Goal: Task Accomplishment & Management: Use online tool/utility

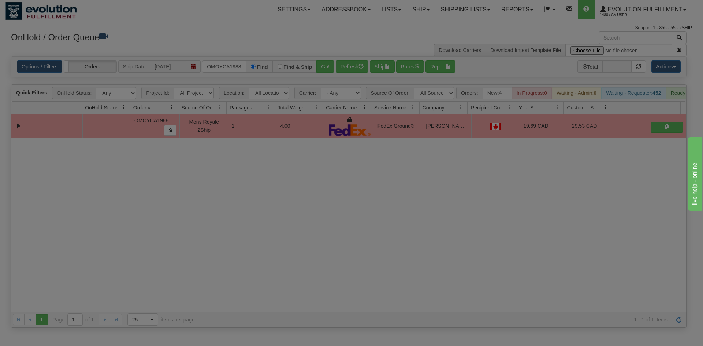
scroll to position [0, 3]
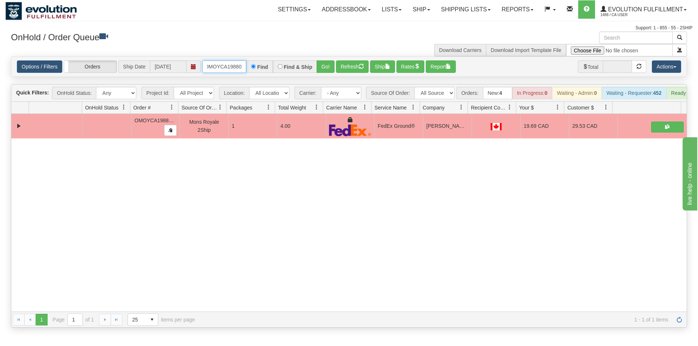
click at [225, 64] on input "OMOYCA19880" at bounding box center [224, 66] width 44 height 12
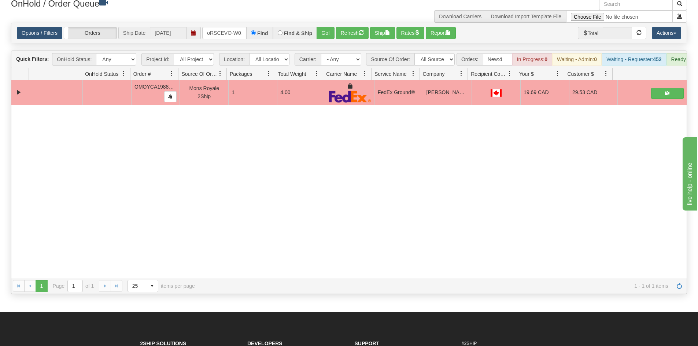
scroll to position [37, 0]
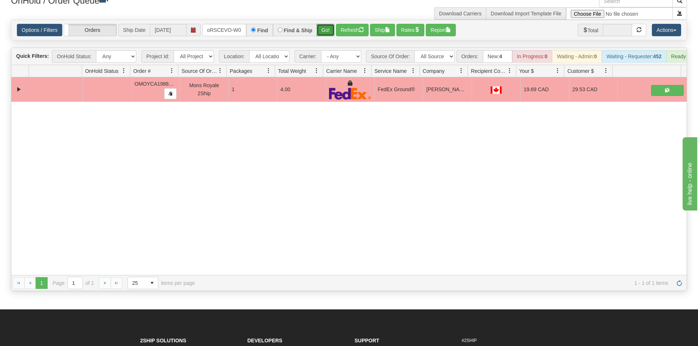
drag, startPoint x: 323, startPoint y: 32, endPoint x: 326, endPoint y: 16, distance: 16.0
click at [323, 30] on button "Go!" at bounding box center [325, 30] width 18 height 12
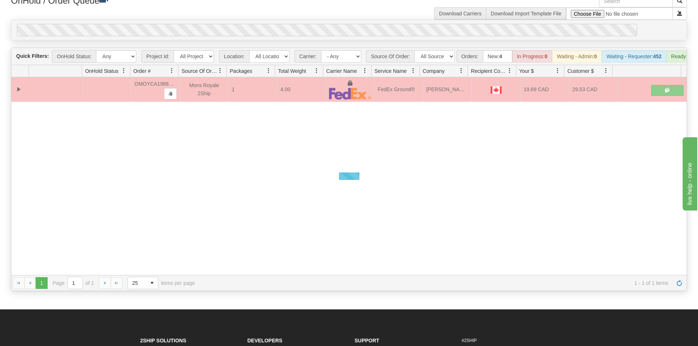
click at [326, 16] on div "OnHold / Order Queue Download Carriers Download Import Template File" at bounding box center [348, 7] width 687 height 25
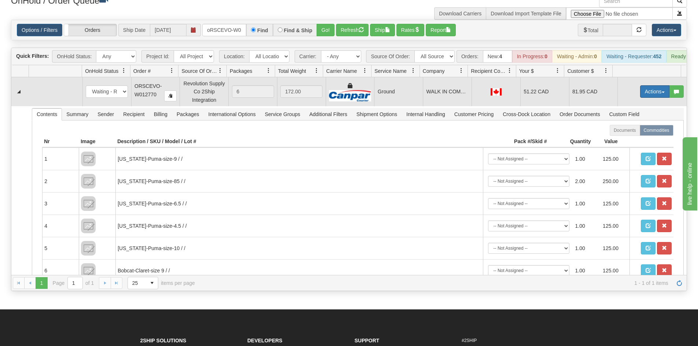
click at [640, 98] on button "Actions" at bounding box center [654, 91] width 29 height 12
click at [634, 139] on link "Ship" at bounding box center [639, 134] width 59 height 10
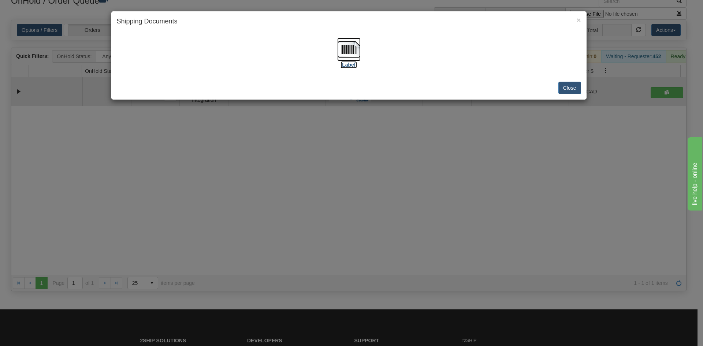
click at [349, 51] on img at bounding box center [348, 49] width 23 height 23
drag, startPoint x: 285, startPoint y: 178, endPoint x: 212, endPoint y: 78, distance: 123.7
click at [284, 177] on div "× Shipping Documents [Label] Close" at bounding box center [351, 173] width 703 height 346
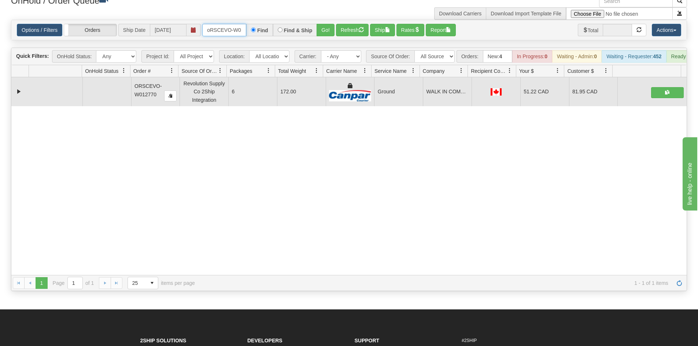
click at [219, 27] on input "oRSCEVO-W012770" at bounding box center [224, 30] width 44 height 12
click at [319, 28] on button "Go!" at bounding box center [325, 30] width 18 height 12
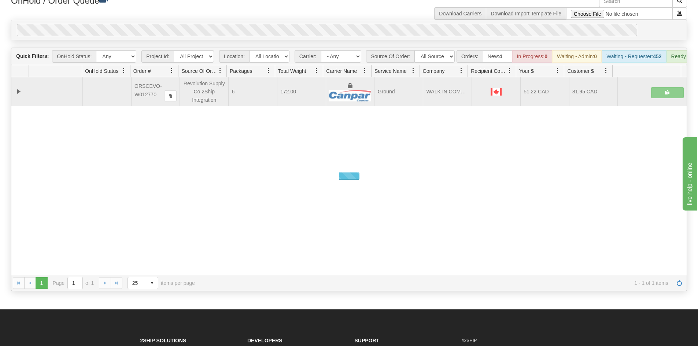
click at [320, 21] on div "Options / Filters Group Shipments Orders Ship Date [DATE] OGF3WC87865-1 Find Fi…" at bounding box center [348, 30] width 675 height 20
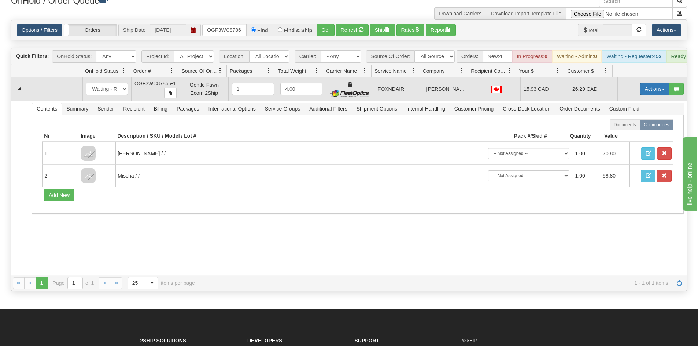
click at [647, 95] on button "Actions" at bounding box center [654, 89] width 29 height 12
click at [627, 136] on link "Ship" at bounding box center [639, 132] width 59 height 10
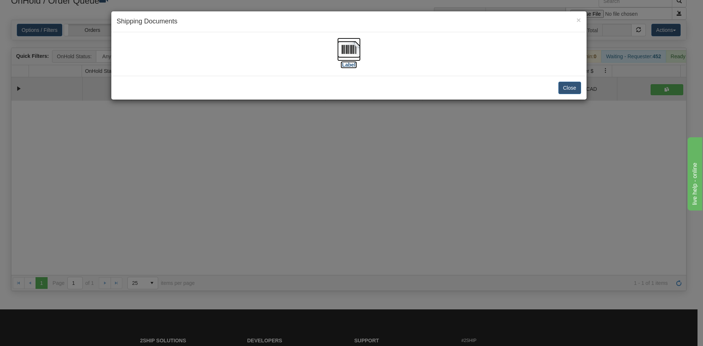
click at [345, 42] on img at bounding box center [348, 49] width 23 height 23
click at [248, 160] on div "× Shipping Documents [Label] Close" at bounding box center [351, 173] width 703 height 346
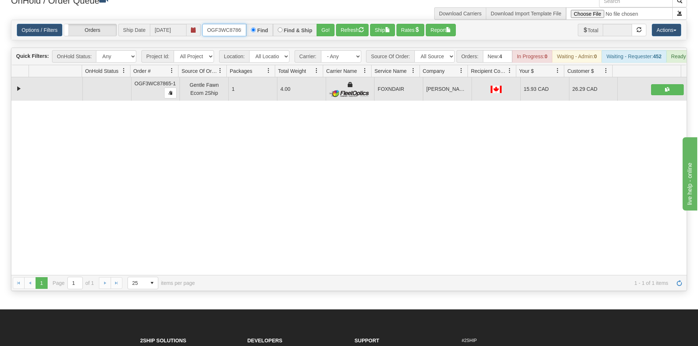
click at [232, 33] on input "OGF3WC87865-1" at bounding box center [224, 30] width 44 height 12
click at [325, 32] on button "Go!" at bounding box center [325, 30] width 18 height 12
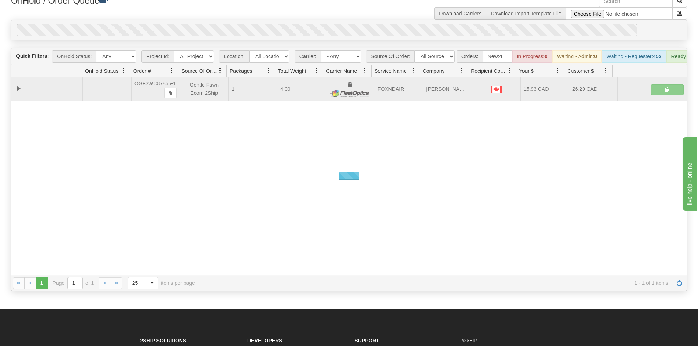
click at [329, 22] on div "Options / Filters Group Shipments Orders Ship Date [DATE] OGF3WC87871-1 Find Fi…" at bounding box center [348, 30] width 675 height 20
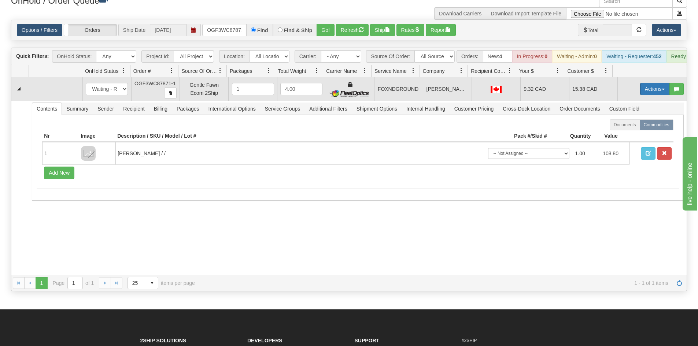
click at [647, 95] on button "Actions" at bounding box center [654, 89] width 29 height 12
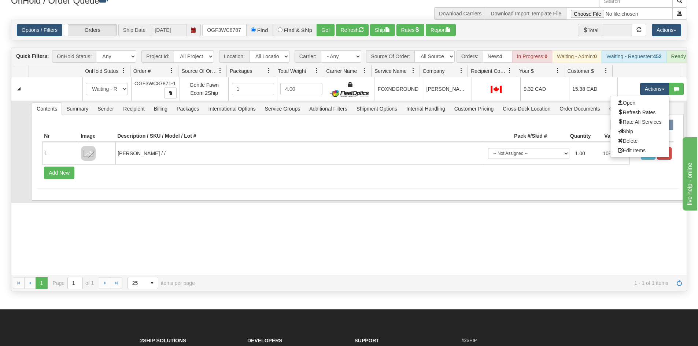
click at [633, 135] on link "Ship" at bounding box center [639, 132] width 59 height 10
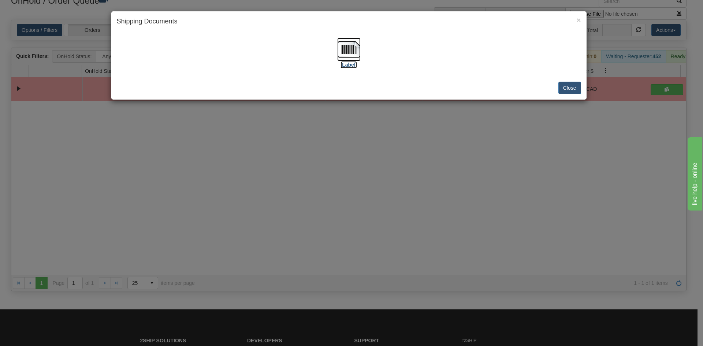
click at [344, 50] on img at bounding box center [348, 49] width 23 height 23
drag, startPoint x: 226, startPoint y: 191, endPoint x: 227, endPoint y: 164, distance: 26.8
click at [226, 191] on div "× Shipping Documents [Label] Close" at bounding box center [351, 173] width 703 height 346
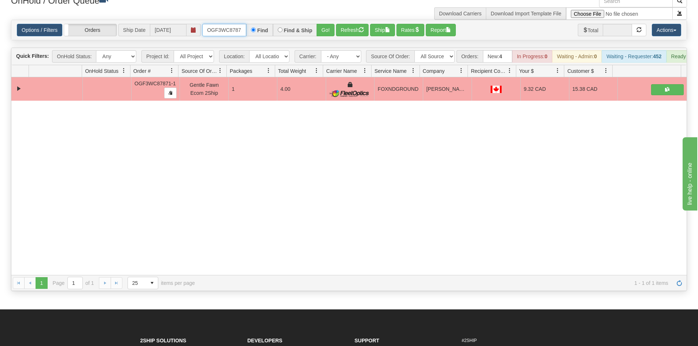
click at [238, 32] on input "OGF3WC87871-1" at bounding box center [224, 30] width 44 height 12
click at [332, 26] on button "Go!" at bounding box center [325, 30] width 18 height 12
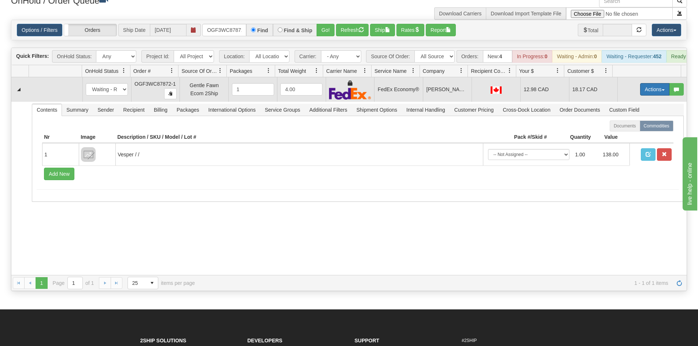
click at [640, 96] on button "Actions" at bounding box center [654, 89] width 29 height 12
click at [628, 136] on link "Ship" at bounding box center [639, 132] width 59 height 10
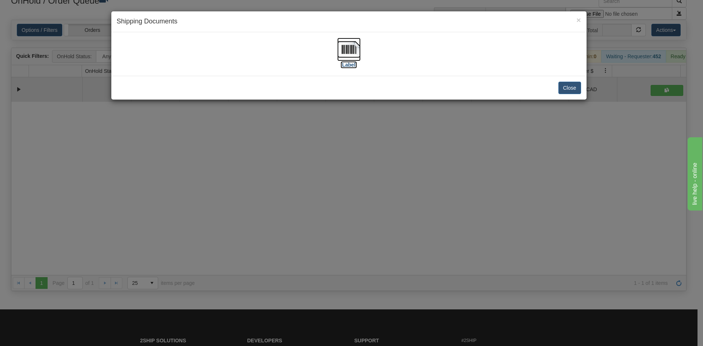
click at [356, 59] on img at bounding box center [348, 49] width 23 height 23
click at [229, 133] on div "× Shipping Documents [Label] Close" at bounding box center [351, 173] width 703 height 346
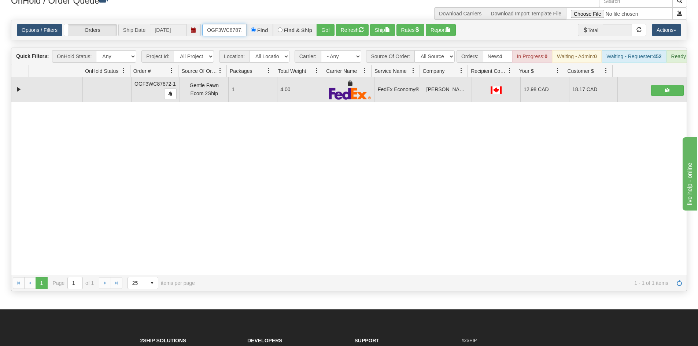
click at [238, 32] on input "OGF3WC87872-1" at bounding box center [224, 30] width 44 height 12
drag, startPoint x: 341, startPoint y: 32, endPoint x: 333, endPoint y: 27, distance: 8.5
click at [340, 32] on button "Refresh" at bounding box center [352, 30] width 33 height 12
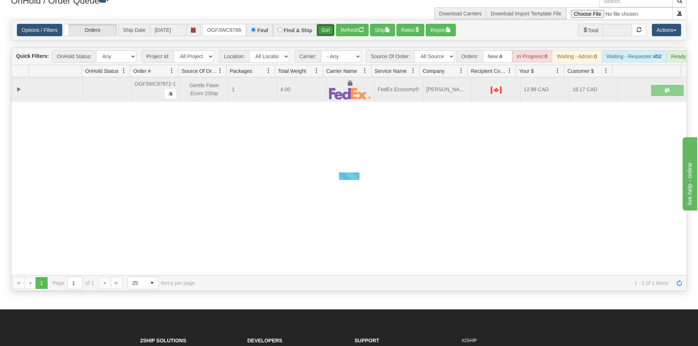
click at [328, 24] on button "Go!" at bounding box center [325, 30] width 18 height 12
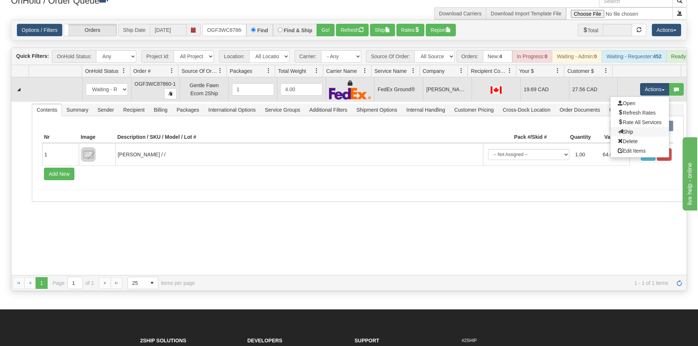
click at [623, 135] on span "Ship" at bounding box center [625, 132] width 15 height 6
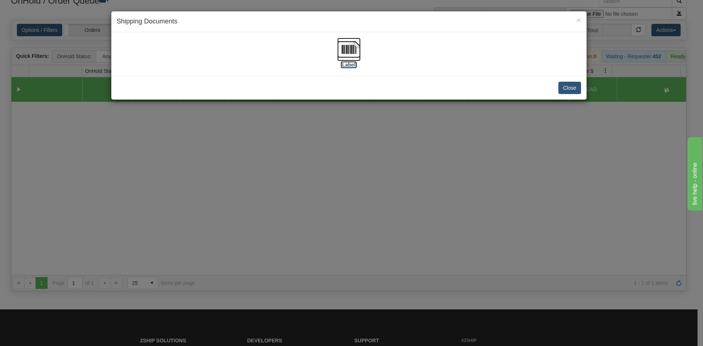
click at [342, 59] on img at bounding box center [348, 49] width 23 height 23
click at [262, 172] on div "× Shipping Documents [Label] Close" at bounding box center [351, 173] width 703 height 346
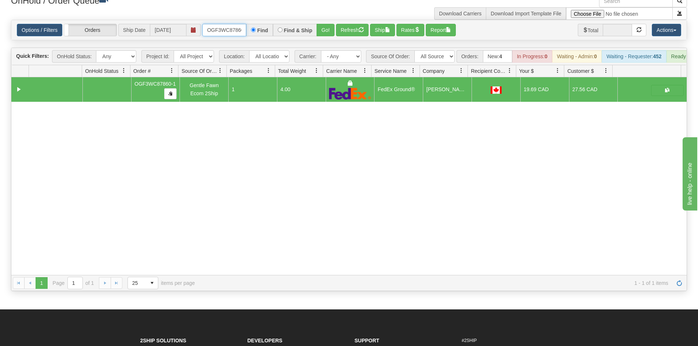
click at [243, 31] on input "OGF3WC87860-1" at bounding box center [224, 30] width 44 height 12
click at [331, 32] on button "Go!" at bounding box center [325, 30] width 18 height 12
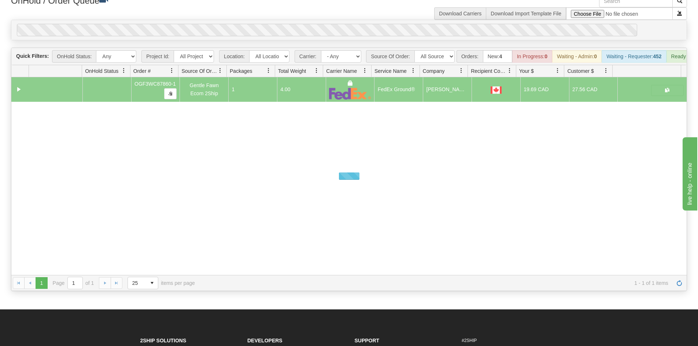
click at [322, 14] on div "OnHold / Order Queue Download Carriers Download Import Template File" at bounding box center [348, 7] width 687 height 25
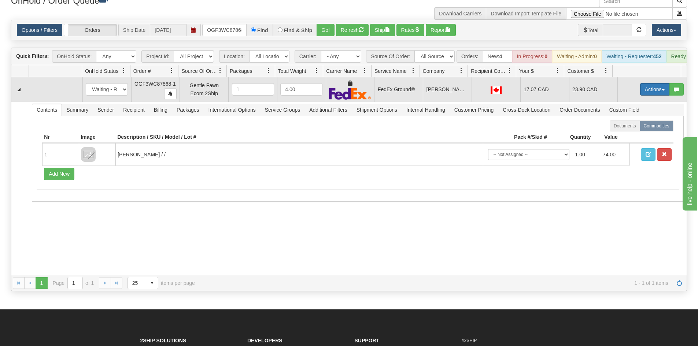
click at [643, 96] on button "Actions" at bounding box center [654, 89] width 29 height 12
click at [638, 137] on link "Ship" at bounding box center [639, 132] width 59 height 10
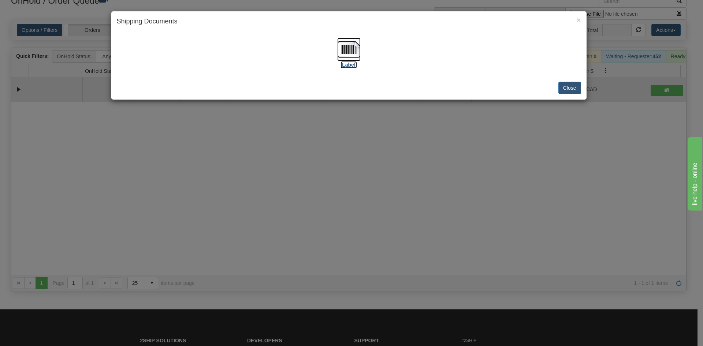
click at [345, 49] on img at bounding box center [348, 49] width 23 height 23
drag, startPoint x: 301, startPoint y: 110, endPoint x: 288, endPoint y: 91, distance: 22.4
click at [301, 113] on div "× Shipping Documents [Label] Close" at bounding box center [351, 173] width 703 height 346
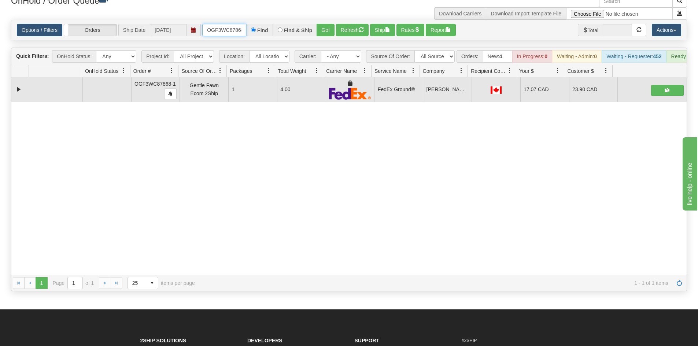
click at [229, 32] on input "OGF3WC87868-1" at bounding box center [224, 30] width 44 height 12
click at [323, 34] on button "Go!" at bounding box center [325, 30] width 18 height 12
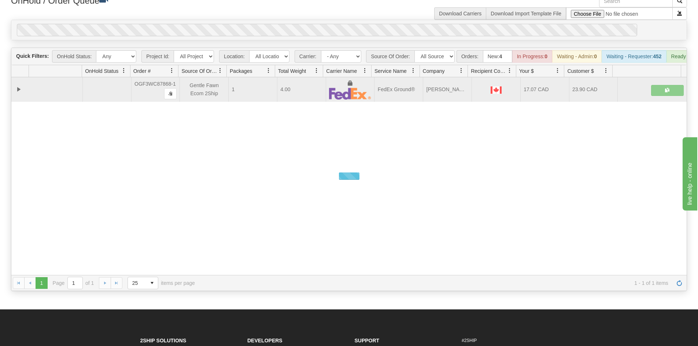
click at [329, 23] on div "Options / Filters Group Shipments Orders Ship Date [DATE] OGF3WC87861-1 Find Fi…" at bounding box center [348, 30] width 675 height 20
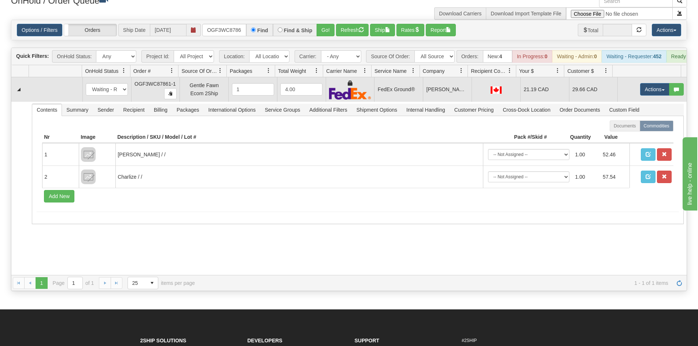
click at [653, 102] on td "Actions Open Refresh Rates Rate All Services Ship Delete Edit Items" at bounding box center [651, 89] width 69 height 25
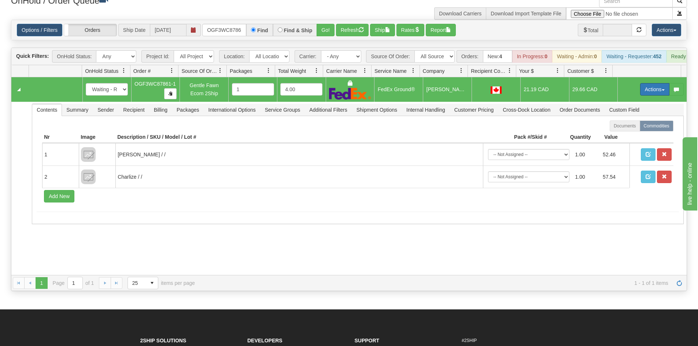
click at [649, 96] on button "Actions" at bounding box center [654, 89] width 29 height 12
click at [624, 135] on span "Ship" at bounding box center [625, 132] width 15 height 6
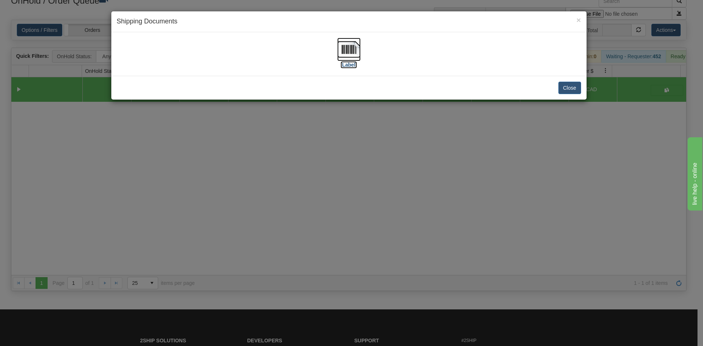
click at [359, 42] on img at bounding box center [348, 49] width 23 height 23
drag, startPoint x: 270, startPoint y: 229, endPoint x: 160, endPoint y: 4, distance: 249.8
click at [267, 219] on div "× Shipping Documents [Label] Close" at bounding box center [351, 173] width 703 height 346
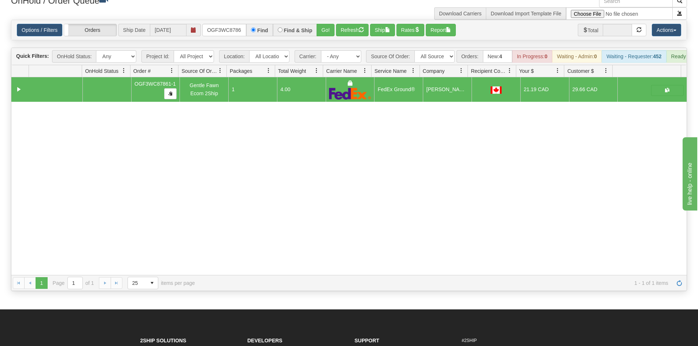
click at [207, 21] on div "Options / Filters Group Shipments Orders Ship Date [DATE] OGF3WC87861-1 Find Fi…" at bounding box center [348, 30] width 675 height 20
click at [209, 30] on input "OGF3WC87861-1" at bounding box center [224, 30] width 44 height 12
click at [333, 33] on button "Go!" at bounding box center [325, 30] width 18 height 12
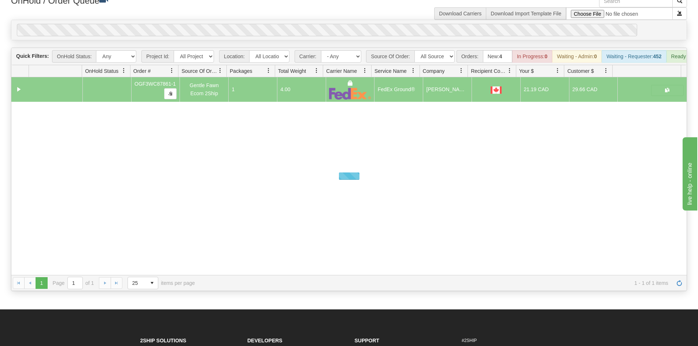
click at [328, 23] on div "Options / Filters Group Shipments Orders Ship Date [DATE] OGF3WC87862-1 Find Fi…" at bounding box center [348, 30] width 675 height 20
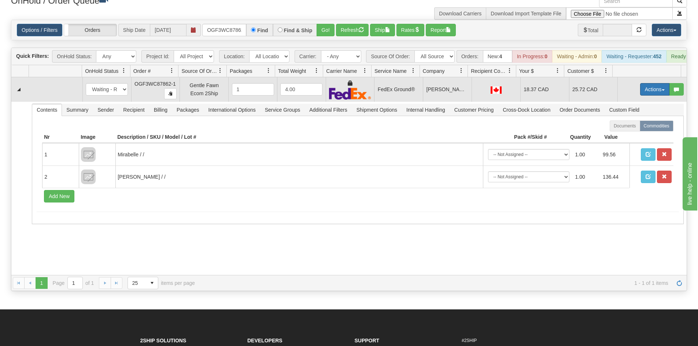
click at [644, 96] on button "Actions" at bounding box center [654, 89] width 29 height 12
click at [629, 137] on link "Ship" at bounding box center [639, 132] width 59 height 10
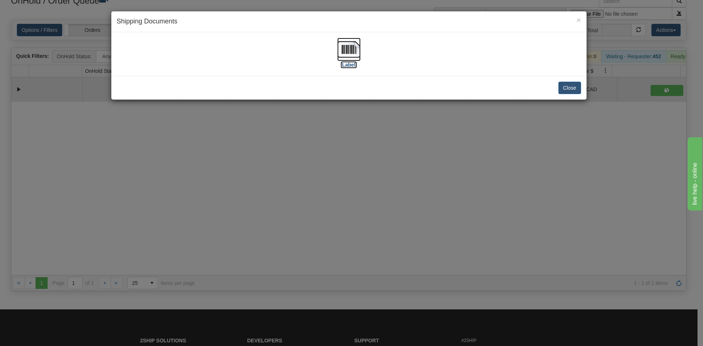
click at [356, 47] on img at bounding box center [348, 49] width 23 height 23
drag, startPoint x: 299, startPoint y: 129, endPoint x: 282, endPoint y: 60, distance: 71.6
click at [299, 125] on div "× Shipping Documents [Label] Close" at bounding box center [351, 173] width 703 height 346
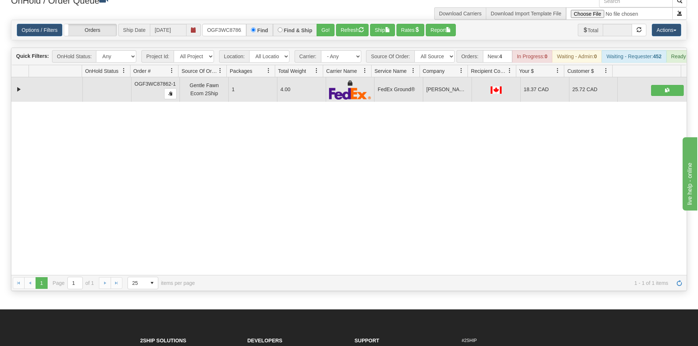
click at [232, 23] on div "Options / Filters Group Shipments Orders Ship Date [DATE] OGF3WC87862-1 Find Fi…" at bounding box center [348, 30] width 675 height 20
click at [234, 32] on input "OGF3WC87862-1" at bounding box center [224, 30] width 44 height 12
click at [331, 28] on button "Go!" at bounding box center [325, 30] width 18 height 12
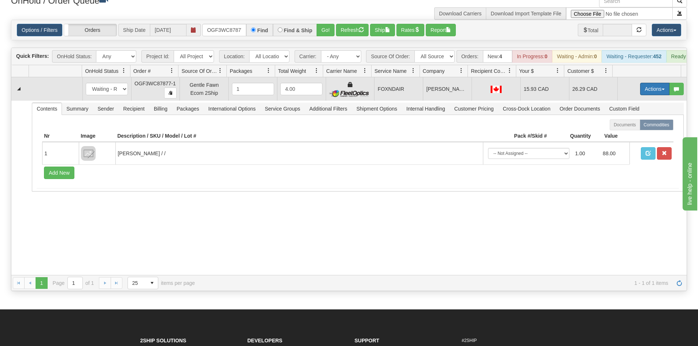
click at [650, 95] on button "Actions" at bounding box center [654, 89] width 29 height 12
click at [637, 136] on link "Ship" at bounding box center [639, 132] width 59 height 10
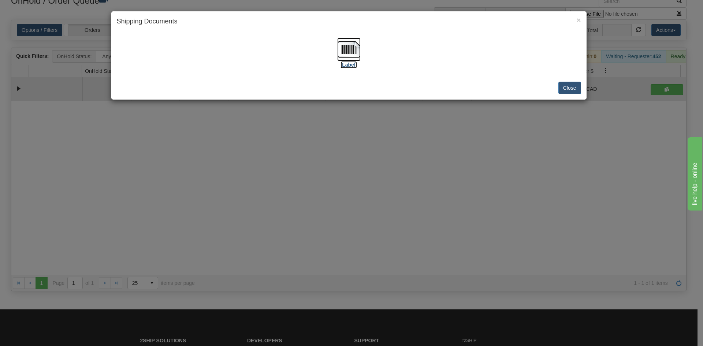
click at [348, 56] on img at bounding box center [348, 49] width 23 height 23
click at [274, 257] on div "× Shipping Documents [Label] Close" at bounding box center [351, 173] width 703 height 346
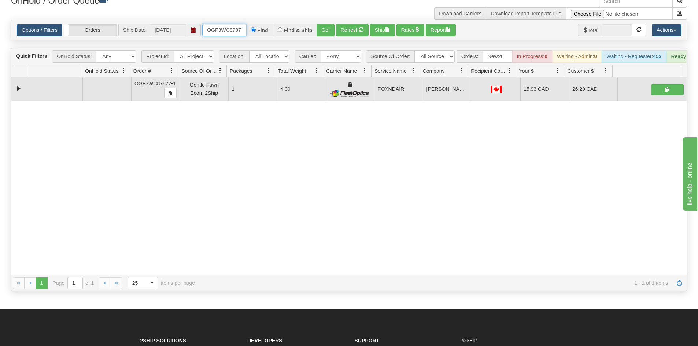
click at [230, 27] on input "OGF3WC87877-1" at bounding box center [224, 30] width 44 height 12
click at [327, 28] on button "Go!" at bounding box center [325, 30] width 18 height 12
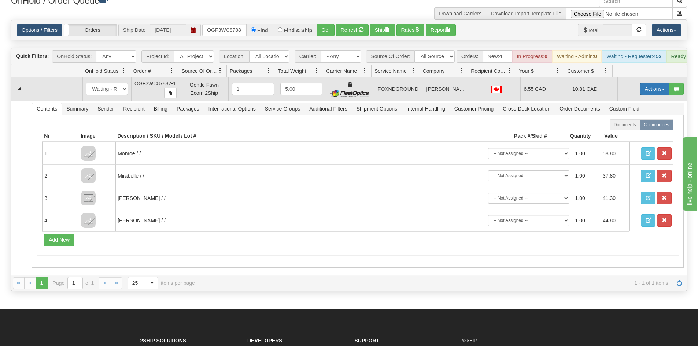
click at [654, 93] on button "Actions" at bounding box center [654, 89] width 29 height 12
click at [630, 136] on link "Ship" at bounding box center [639, 132] width 59 height 10
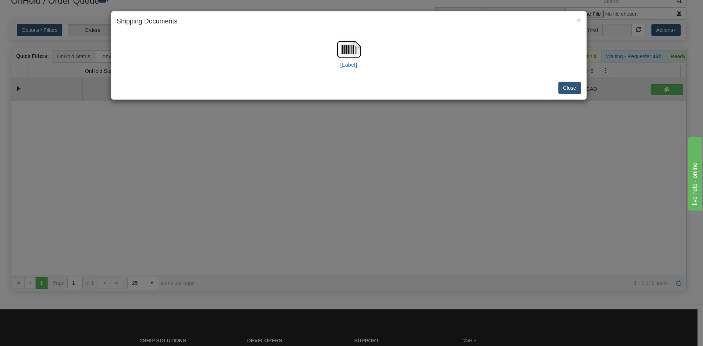
click at [362, 53] on div "[Label]" at bounding box center [349, 54] width 464 height 33
click at [352, 56] on img at bounding box center [348, 49] width 23 height 23
drag, startPoint x: 389, startPoint y: 181, endPoint x: 386, endPoint y: 148, distance: 32.3
click at [389, 180] on div "× Shipping Documents [Label] Close" at bounding box center [351, 173] width 703 height 346
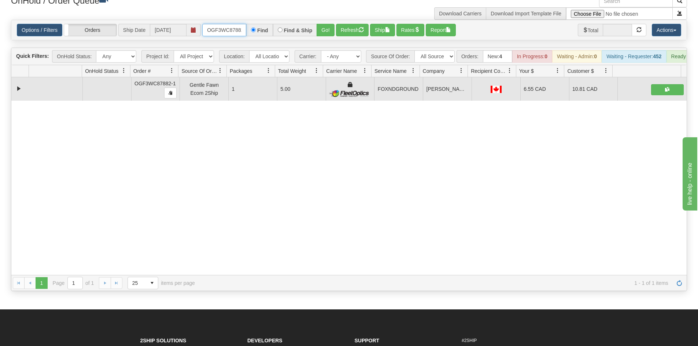
click at [240, 27] on input "OGF3WC87882-1" at bounding box center [224, 30] width 44 height 12
click at [329, 32] on button "Go!" at bounding box center [325, 30] width 18 height 12
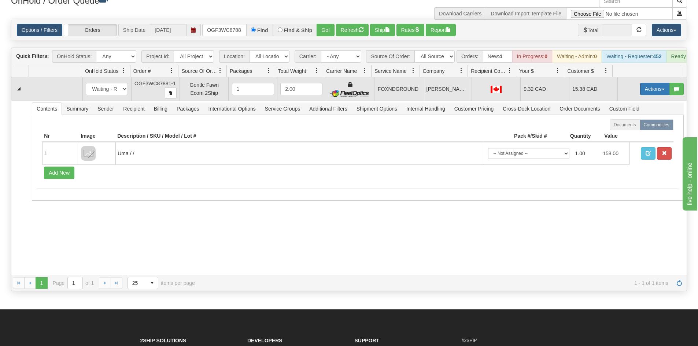
click at [649, 93] on button "Actions" at bounding box center [654, 89] width 29 height 12
click at [629, 136] on link "Ship" at bounding box center [639, 132] width 59 height 10
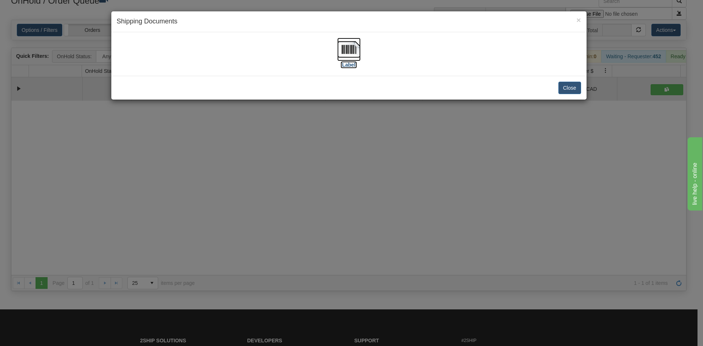
click at [354, 46] on img at bounding box center [348, 49] width 23 height 23
click at [419, 186] on div "× Shipping Documents [Label] Close" at bounding box center [351, 173] width 703 height 346
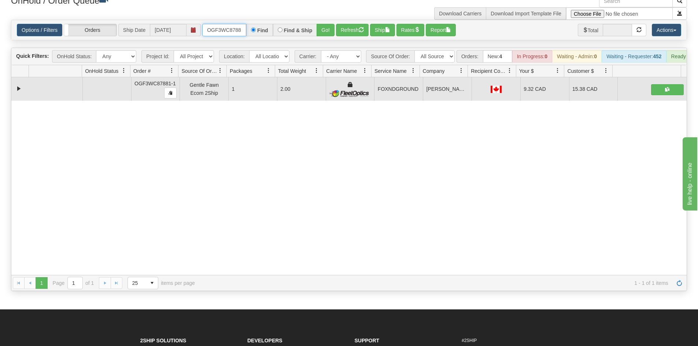
click at [224, 26] on input "OGF3WC87881-1" at bounding box center [224, 30] width 44 height 12
click at [327, 28] on button "Go!" at bounding box center [325, 30] width 18 height 12
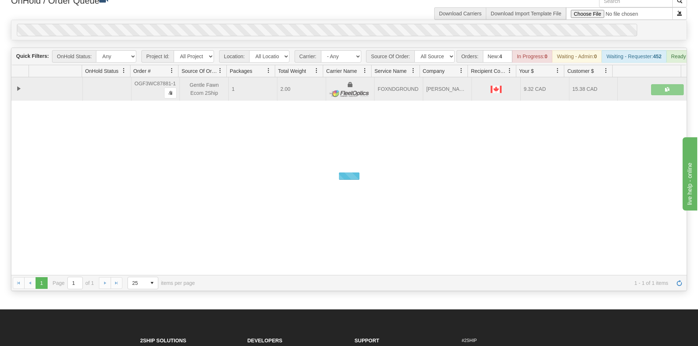
click at [329, 21] on div "Options / Filters Group Shipments Orders Ship Date [DATE] OGF3WC87875-1 Find Fi…" at bounding box center [348, 30] width 675 height 20
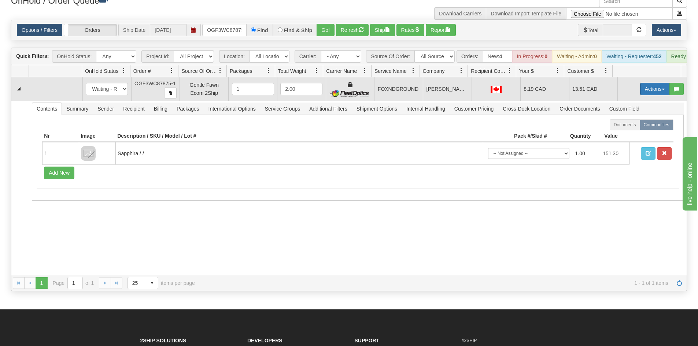
click at [651, 95] on button "Actions" at bounding box center [654, 89] width 29 height 12
click at [633, 136] on link "Ship" at bounding box center [639, 132] width 59 height 10
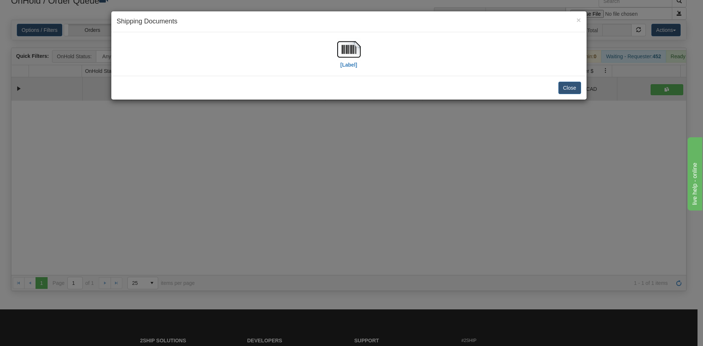
drag, startPoint x: 330, startPoint y: 51, endPoint x: 336, endPoint y: 50, distance: 6.7
click at [333, 50] on div "[Label]" at bounding box center [349, 54] width 464 height 33
click at [339, 50] on img at bounding box center [348, 49] width 23 height 23
drag, startPoint x: 339, startPoint y: 158, endPoint x: 330, endPoint y: 121, distance: 38.4
click at [340, 162] on div "× Shipping Documents [Label] Close" at bounding box center [351, 173] width 703 height 346
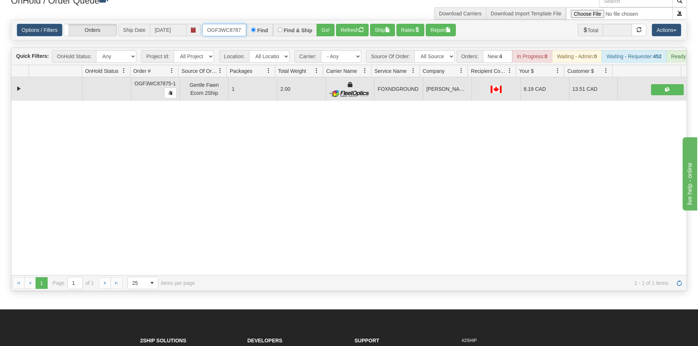
click at [234, 32] on input "OGF3WC87875-1" at bounding box center [224, 30] width 44 height 12
click at [323, 36] on button "Go!" at bounding box center [325, 30] width 18 height 12
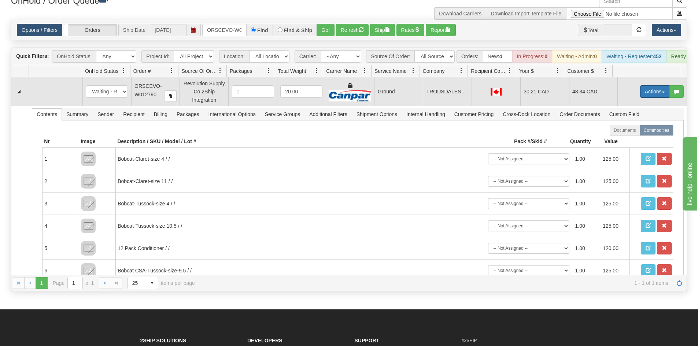
click at [643, 98] on button "Actions" at bounding box center [654, 91] width 29 height 12
click at [631, 139] on link "Ship" at bounding box center [639, 134] width 59 height 10
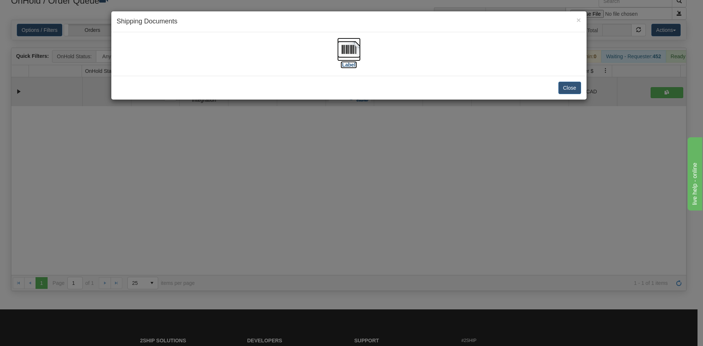
click at [339, 48] on img at bounding box center [348, 49] width 23 height 23
click at [299, 219] on div "× Shipping Documents [Label] Close" at bounding box center [351, 173] width 703 height 346
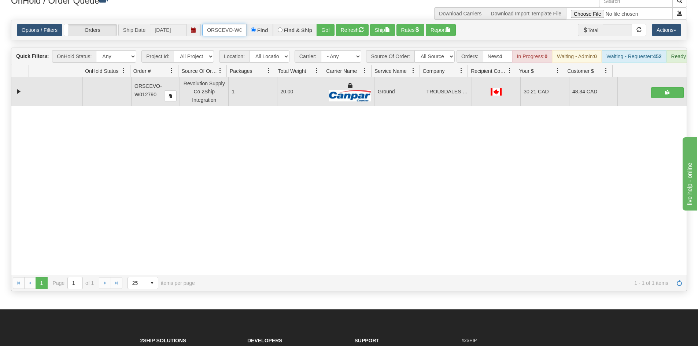
click at [235, 33] on input "ORSCEVO-W012790" at bounding box center [224, 30] width 44 height 12
click at [328, 33] on button "Go!" at bounding box center [325, 30] width 18 height 12
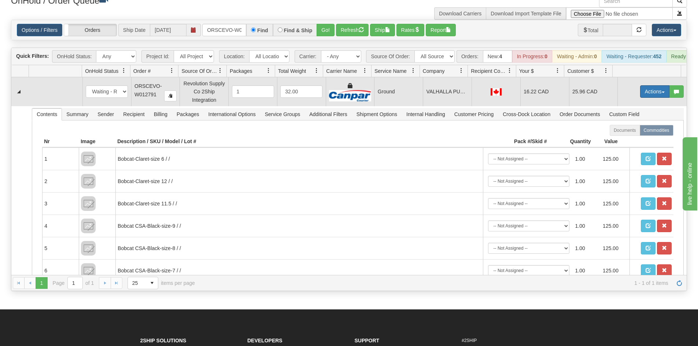
click at [642, 96] on button "Actions" at bounding box center [654, 91] width 29 height 12
click at [626, 139] on link "Ship" at bounding box center [639, 134] width 59 height 10
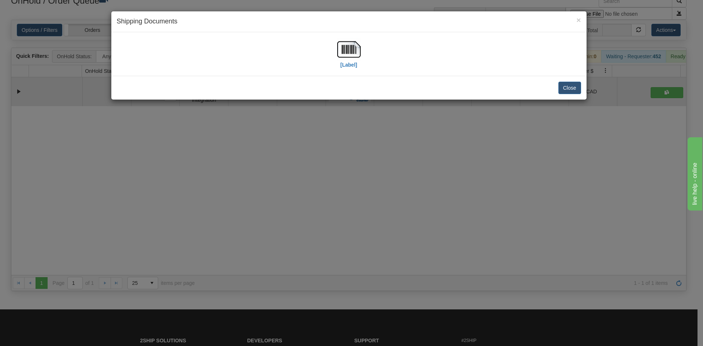
drag, startPoint x: 286, startPoint y: 172, endPoint x: 304, endPoint y: 110, distance: 65.2
click at [289, 170] on div "× Shipping Documents [Label] Close" at bounding box center [351, 173] width 703 height 346
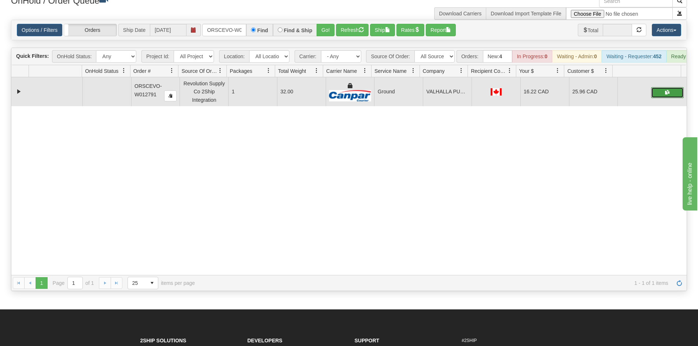
click at [657, 98] on button "button" at bounding box center [667, 92] width 33 height 11
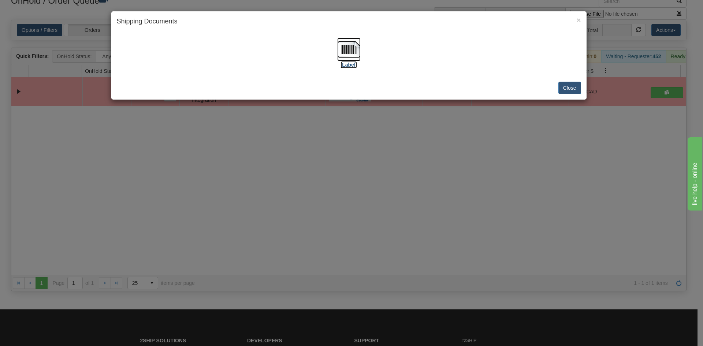
click at [358, 54] on img at bounding box center [348, 49] width 23 height 23
click at [153, 250] on div "× Shipping Documents [Label] Close" at bounding box center [351, 173] width 703 height 346
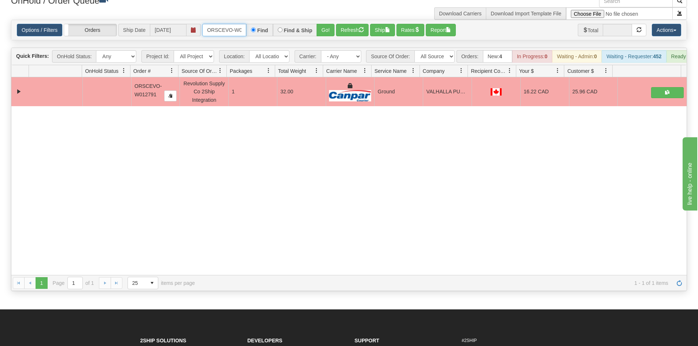
click at [210, 34] on input "ORSCEVO-W012791" at bounding box center [224, 30] width 44 height 12
click at [318, 23] on div "Options / Filters Group Shipments Orders Ship Date [DATE] OGF3WC87848-1 Find Fi…" at bounding box center [348, 30] width 675 height 20
click at [321, 28] on button "Go!" at bounding box center [325, 30] width 18 height 12
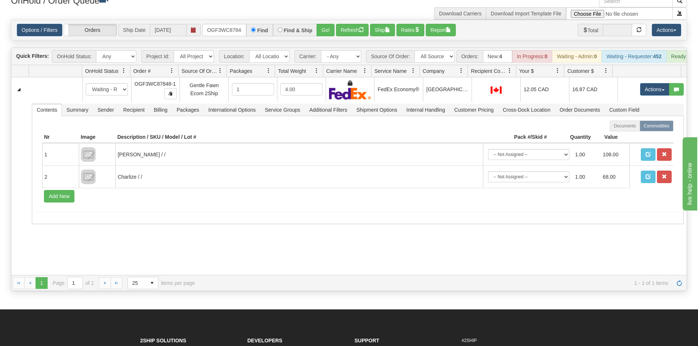
click at [105, 266] on div "31704658 EVOLUTION V3 91318925 91318926 New In Progress Waiting - Admin Waiting…" at bounding box center [348, 176] width 675 height 198
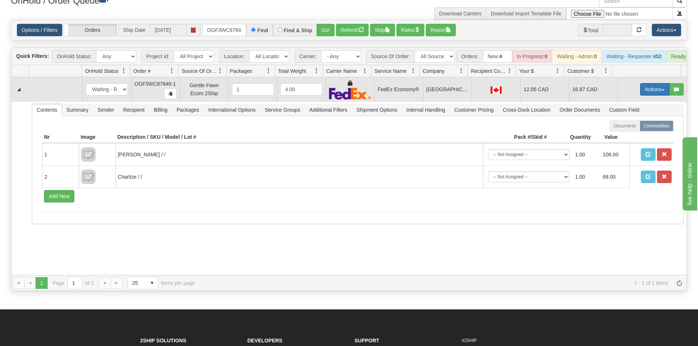
click at [640, 93] on button "Actions" at bounding box center [654, 89] width 29 height 12
click at [620, 134] on link "Ship" at bounding box center [639, 132] width 59 height 10
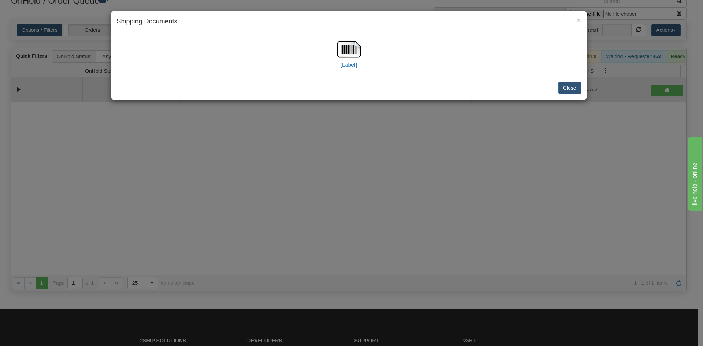
click at [332, 44] on div "[Label]" at bounding box center [349, 54] width 464 height 33
click at [343, 52] on img at bounding box center [348, 49] width 23 height 23
drag, startPoint x: 293, startPoint y: 190, endPoint x: 292, endPoint y: 117, distance: 73.3
click at [296, 192] on div "× Shipping Documents [Label] Close" at bounding box center [351, 173] width 703 height 346
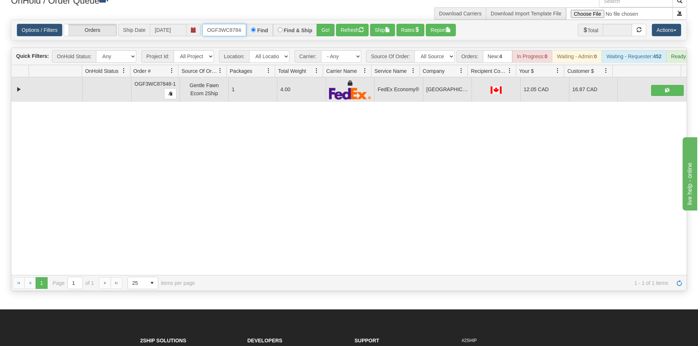
click at [225, 29] on input "OGF3WC87848-1" at bounding box center [224, 30] width 44 height 12
click at [330, 32] on button "Go!" at bounding box center [325, 30] width 18 height 12
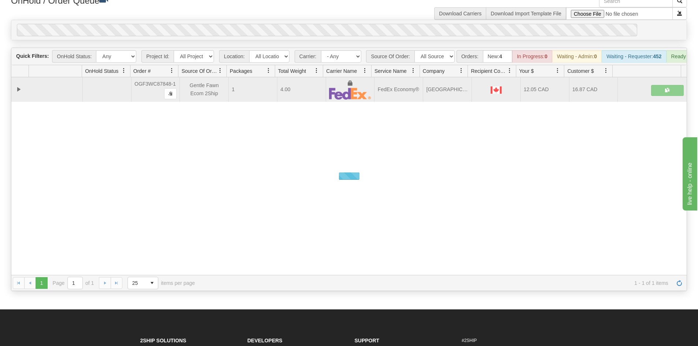
click at [330, 24] on div "0" at bounding box center [327, 30] width 620 height 12
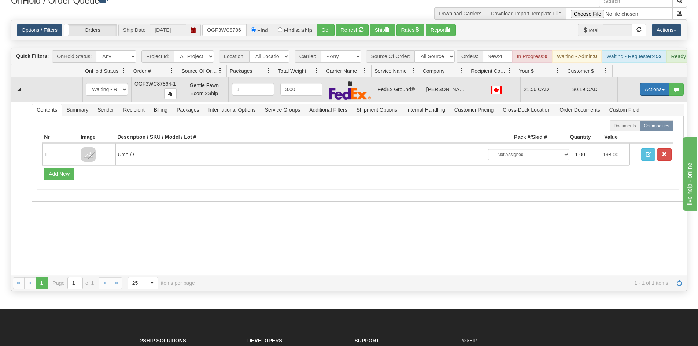
drag, startPoint x: 657, startPoint y: 95, endPoint x: 647, endPoint y: 100, distance: 11.5
click at [662, 91] on span "button" at bounding box center [663, 89] width 3 height 1
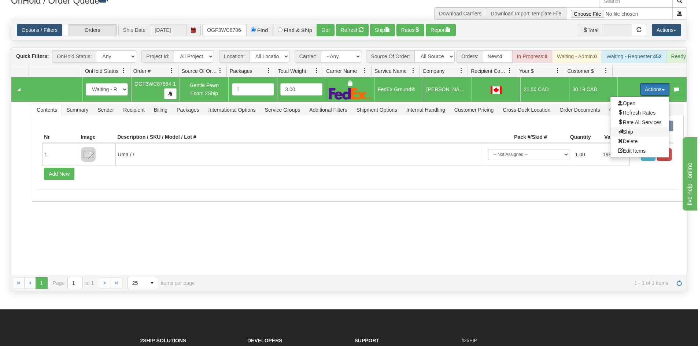
click at [619, 135] on span "Ship" at bounding box center [625, 132] width 15 height 6
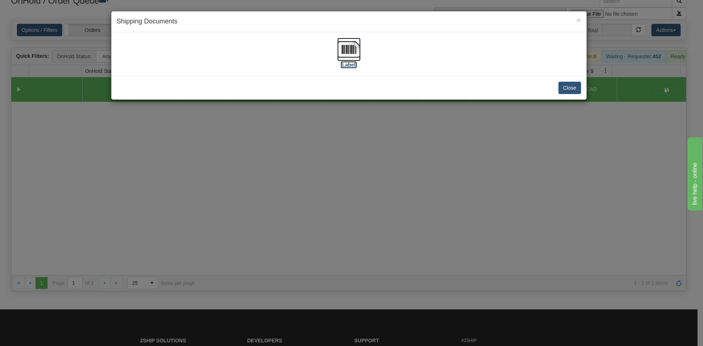
click at [346, 53] on img at bounding box center [348, 49] width 23 height 23
drag, startPoint x: 274, startPoint y: 154, endPoint x: 255, endPoint y: 109, distance: 48.8
click at [273, 153] on div "× Shipping Documents [Label] Close" at bounding box center [351, 173] width 703 height 346
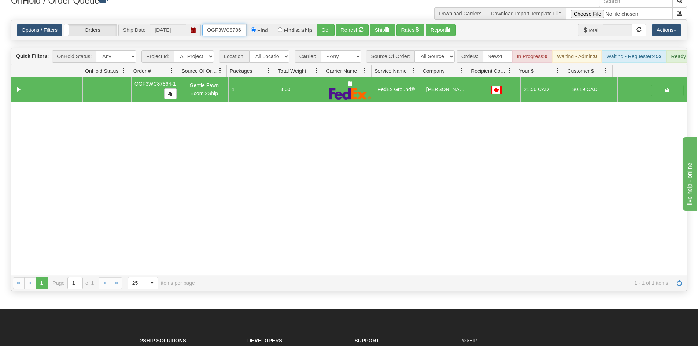
click at [228, 34] on input "OGF3WC87864-1" at bounding box center [224, 30] width 44 height 12
click at [321, 34] on button "Go!" at bounding box center [325, 30] width 18 height 12
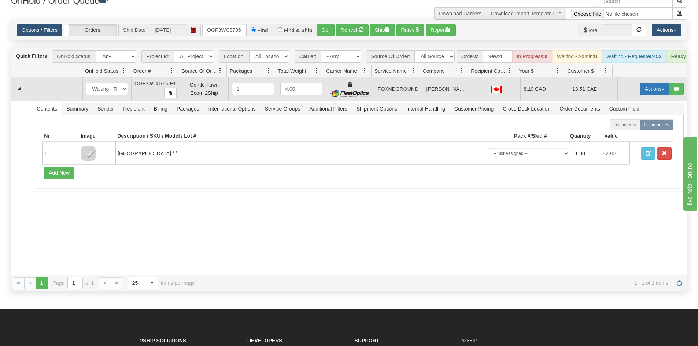
click at [650, 95] on button "Actions" at bounding box center [654, 89] width 29 height 12
click at [629, 136] on link "Ship" at bounding box center [639, 132] width 59 height 10
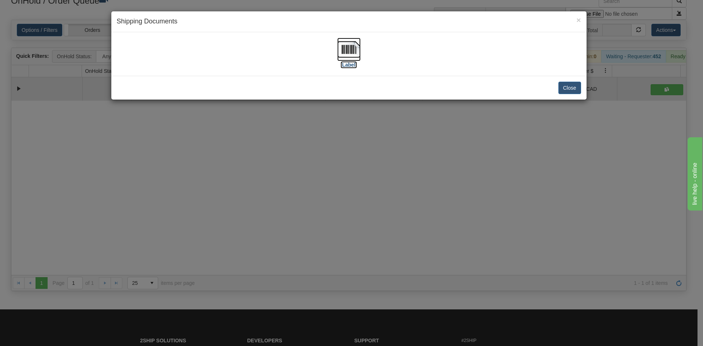
click at [354, 59] on img at bounding box center [348, 49] width 23 height 23
click at [263, 189] on div "× Shipping Documents [Label] Close" at bounding box center [351, 173] width 703 height 346
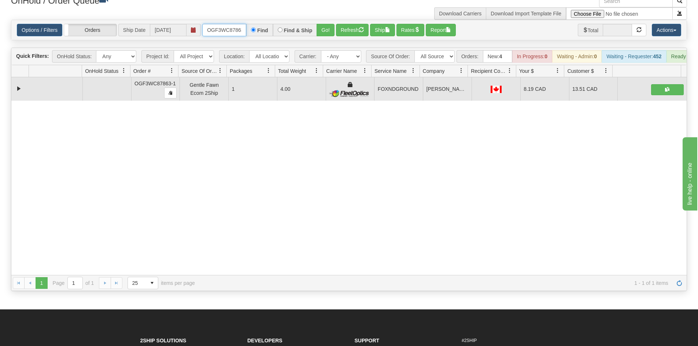
click at [214, 32] on input "OGF3WC87863-1" at bounding box center [224, 30] width 44 height 12
click at [330, 28] on button "Go!" at bounding box center [325, 30] width 18 height 12
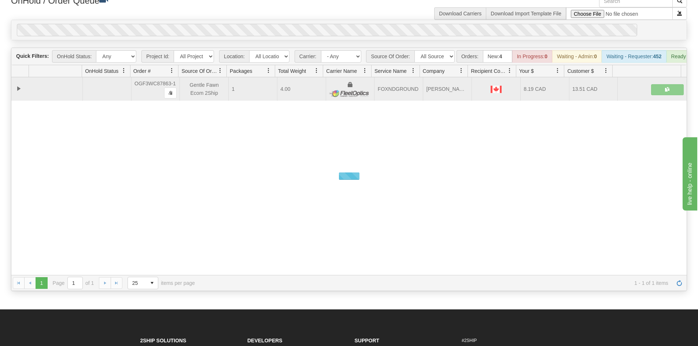
click at [328, 25] on div "0" at bounding box center [327, 30] width 620 height 12
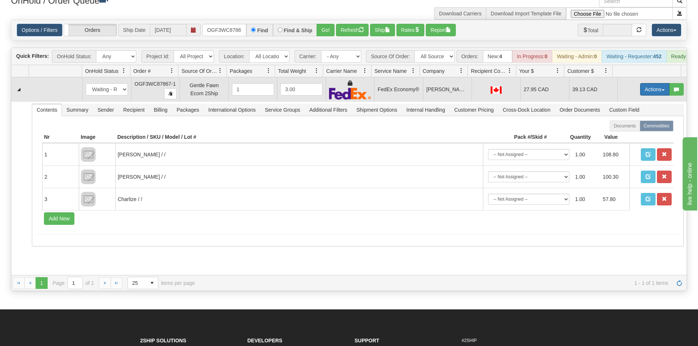
click at [649, 94] on button "Actions" at bounding box center [654, 89] width 29 height 12
click at [632, 135] on link "Ship" at bounding box center [639, 132] width 59 height 10
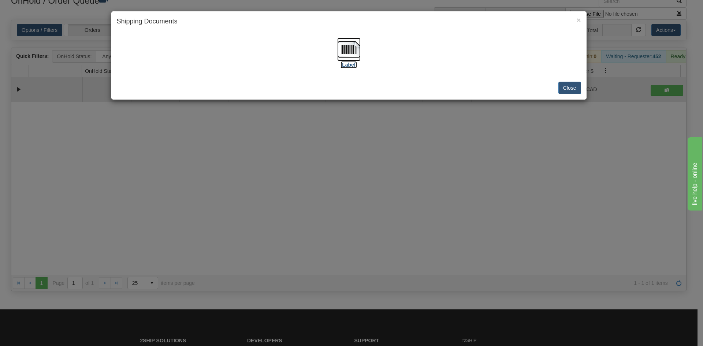
click at [352, 52] on img at bounding box center [348, 49] width 23 height 23
drag, startPoint x: 164, startPoint y: 153, endPoint x: 188, endPoint y: 16, distance: 139.4
click at [166, 144] on div "× Shipping Documents [Label] Close" at bounding box center [351, 173] width 703 height 346
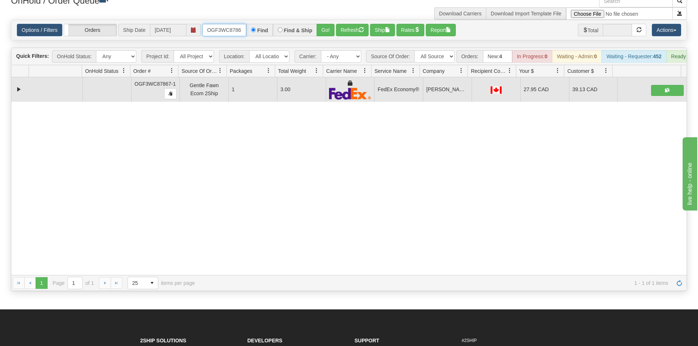
click at [226, 25] on input "OGF3WC87867-1" at bounding box center [224, 30] width 44 height 12
click at [327, 28] on button "Go!" at bounding box center [325, 30] width 18 height 12
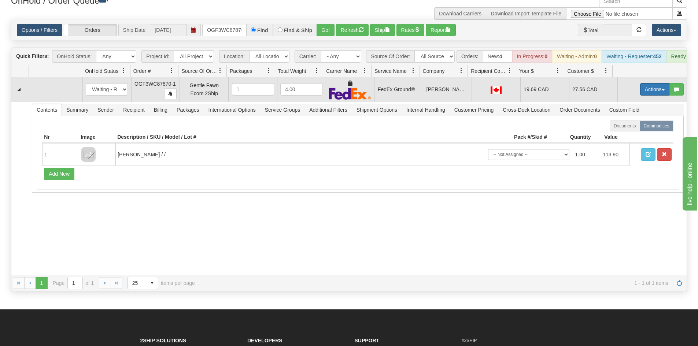
click at [648, 92] on button "Actions" at bounding box center [654, 89] width 29 height 12
click at [632, 137] on link "Ship" at bounding box center [639, 132] width 59 height 10
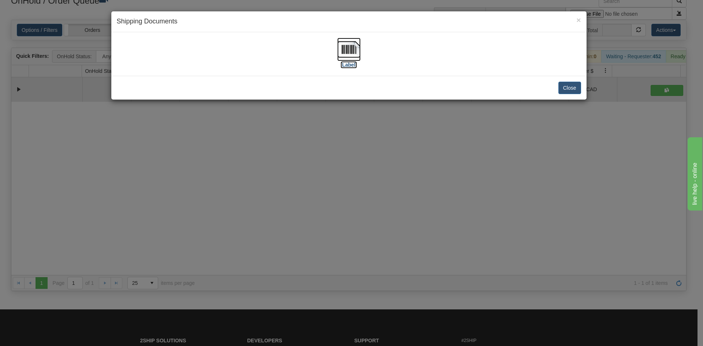
click at [356, 62] on label "[Label]" at bounding box center [349, 64] width 17 height 7
click at [243, 282] on div "× Shipping Documents [Label] Close" at bounding box center [351, 173] width 703 height 346
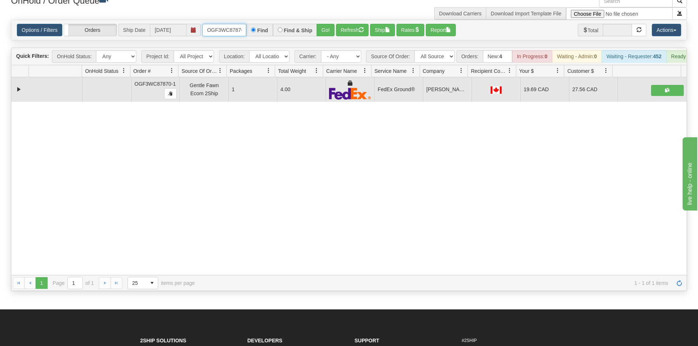
click at [228, 34] on input "OGF3WC87870-1" at bounding box center [224, 30] width 44 height 12
drag, startPoint x: 327, startPoint y: 32, endPoint x: 326, endPoint y: 29, distance: 3.7
click at [327, 30] on div "Options / Filters Group Shipments Orders Ship Date [DATE] OGF3WC87873-1 Find Fi…" at bounding box center [348, 30] width 675 height 20
click at [326, 26] on button "Go!" at bounding box center [325, 30] width 18 height 12
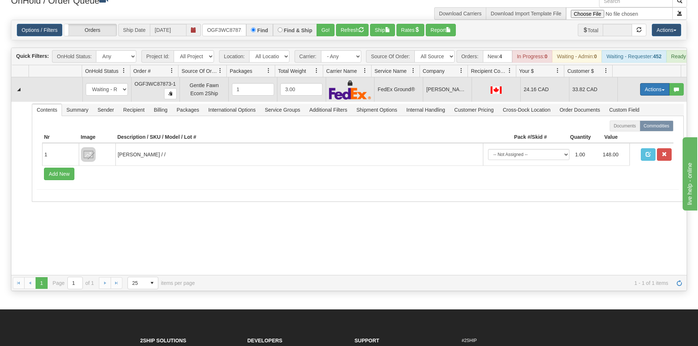
click at [640, 96] on button "Actions" at bounding box center [654, 89] width 29 height 12
click at [629, 137] on link "Ship" at bounding box center [639, 132] width 59 height 10
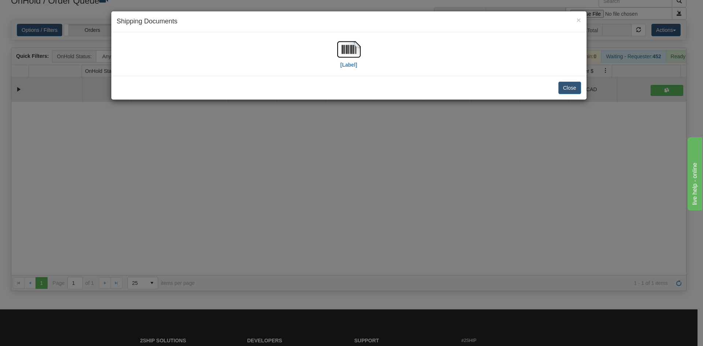
click at [381, 61] on div "[Label]" at bounding box center [349, 54] width 464 height 33
click at [351, 50] on img at bounding box center [348, 49] width 23 height 23
click at [363, 174] on div "× Shipping Documents [Label] Close" at bounding box center [351, 173] width 703 height 346
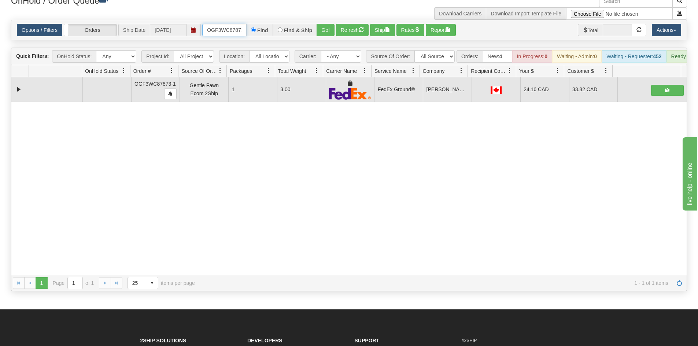
click at [221, 26] on input "OGF3WC87873-1" at bounding box center [224, 30] width 44 height 12
click at [327, 30] on button "Go!" at bounding box center [325, 30] width 18 height 12
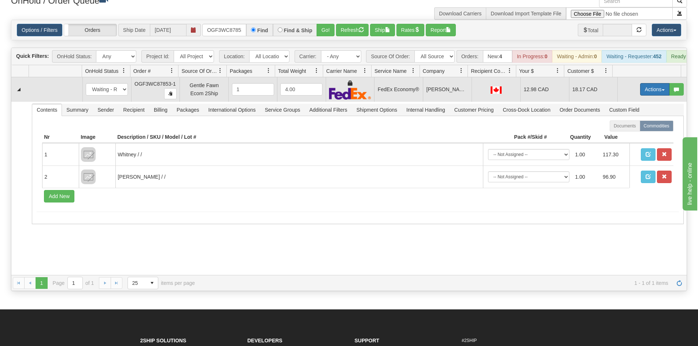
click at [640, 96] on button "Actions" at bounding box center [654, 89] width 29 height 12
click at [630, 136] on link "Ship" at bounding box center [639, 132] width 59 height 10
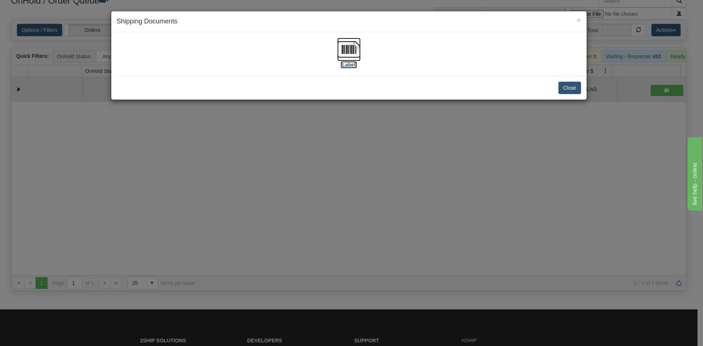
click at [355, 57] on img at bounding box center [348, 49] width 23 height 23
click at [267, 152] on div "× Shipping Documents [Label] Close" at bounding box center [351, 173] width 703 height 346
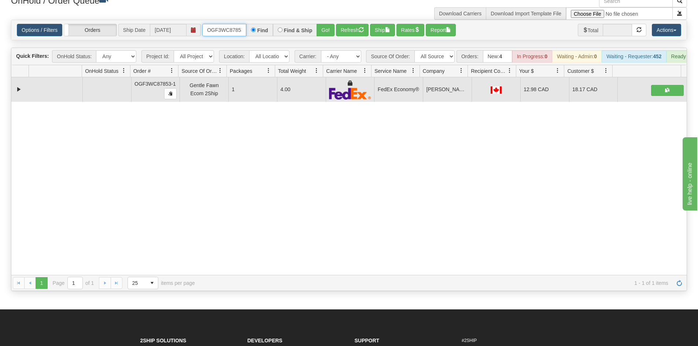
click at [217, 30] on input "OGF3WC87853-1" at bounding box center [224, 30] width 44 height 12
type input "OGF3WC87852-1"
click at [327, 23] on div "Options / Filters Group Shipments Orders Ship Date [DATE] OGF3WC87852-1 Find Fi…" at bounding box center [348, 30] width 675 height 20
click at [324, 28] on button "Go!" at bounding box center [325, 30] width 18 height 12
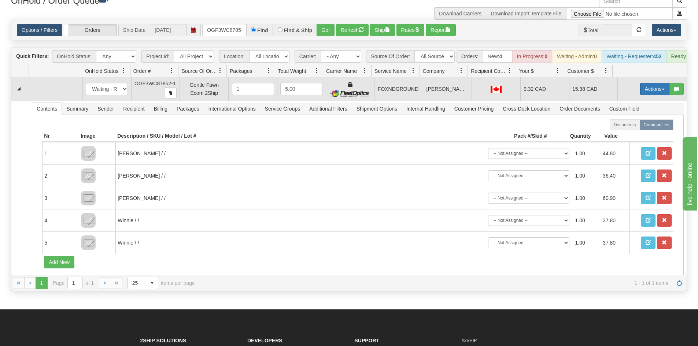
click at [644, 93] on button "Actions" at bounding box center [654, 89] width 29 height 12
click at [626, 136] on link "Ship" at bounding box center [639, 132] width 59 height 10
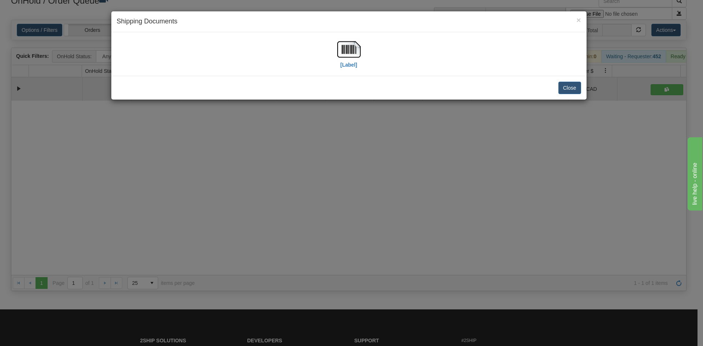
click at [366, 44] on div "[Label]" at bounding box center [349, 54] width 464 height 33
click at [348, 53] on img at bounding box center [348, 49] width 23 height 23
click at [383, 142] on div "× Shipping Documents [Label] Close" at bounding box center [351, 173] width 703 height 346
